Goal: Find contact information: Find contact information

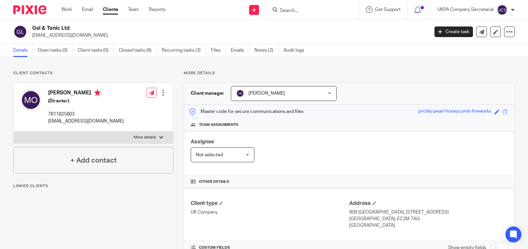
click at [314, 12] on input "Search" at bounding box center [309, 11] width 60 height 6
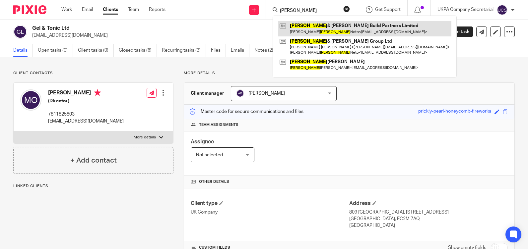
type input "rocha"
click at [323, 31] on link at bounding box center [364, 28] width 173 height 15
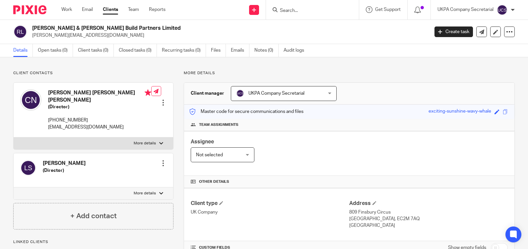
click at [318, 13] on input "Search" at bounding box center [309, 11] width 60 height 6
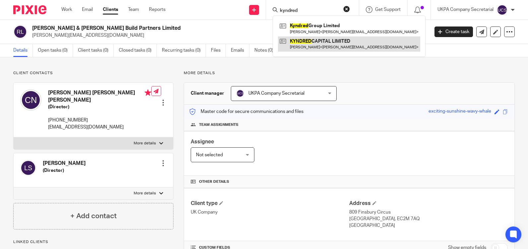
type input "kyndred"
click at [326, 43] on link at bounding box center [349, 43] width 142 height 15
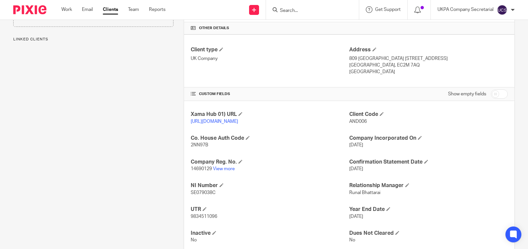
scroll to position [157, 0]
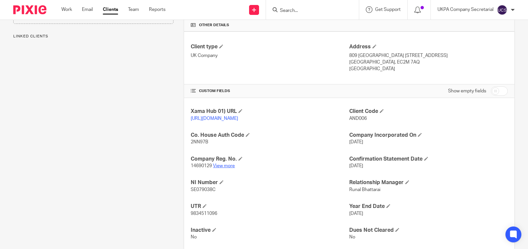
click at [220, 168] on link "View more" at bounding box center [224, 166] width 22 height 5
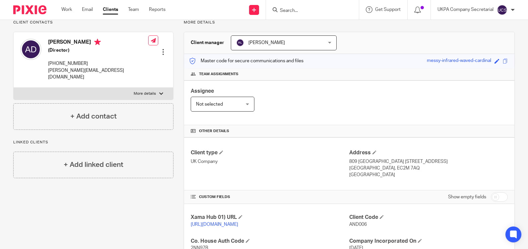
scroll to position [0, 0]
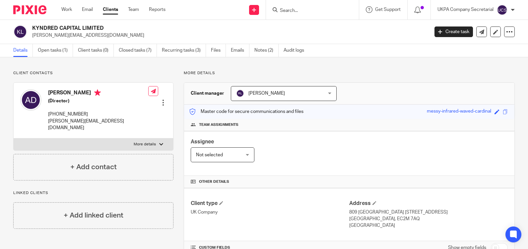
drag, startPoint x: 32, startPoint y: 34, endPoint x: 117, endPoint y: 40, distance: 84.4
click at [117, 40] on div "KYNDRED CAPITAL LIMITED [PERSON_NAME][EMAIL_ADDRESS][DOMAIN_NAME] Create task U…" at bounding box center [264, 32] width 528 height 24
copy p "[PERSON_NAME][EMAIL_ADDRESS][DOMAIN_NAME]"
click at [275, 193] on div "Client type UK Company Address [STREET_ADDRESS] [GEOGRAPHIC_DATA], EC2M 7AQ [GE…" at bounding box center [349, 214] width 330 height 53
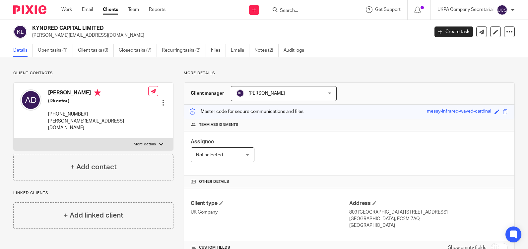
click at [323, 11] on input "Search" at bounding box center [309, 11] width 60 height 6
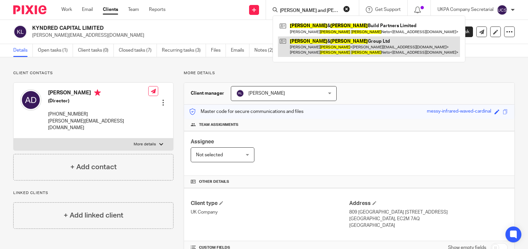
type input "[PERSON_NAME] and [PERSON_NAME]"
click at [314, 44] on link at bounding box center [369, 46] width 182 height 21
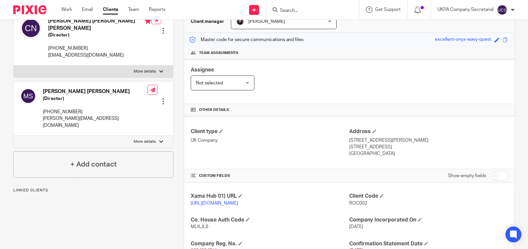
scroll to position [179, 0]
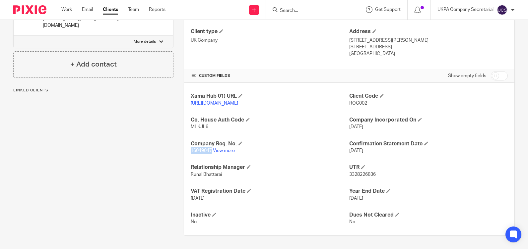
drag, startPoint x: 189, startPoint y: 151, endPoint x: 210, endPoint y: 148, distance: 21.1
click at [210, 148] on div "Xama Hub 01) URL https://platform.xamatech.com/portal/crm/clients/c1cc3480-8734…" at bounding box center [349, 159] width 330 height 153
copy span "16049047"
click at [266, 148] on p "16049047 View more" at bounding box center [270, 151] width 158 height 7
click at [195, 126] on span "MLKJL6" at bounding box center [200, 127] width 18 height 5
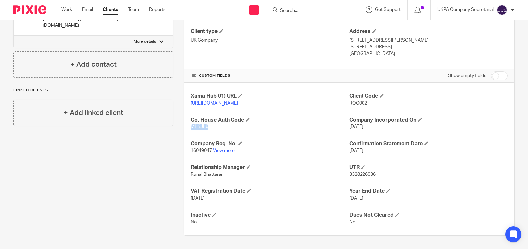
click at [195, 126] on span "MLKJL6" at bounding box center [200, 127] width 18 height 5
copy span "MLKJL6"
